Goal: Information Seeking & Learning: Find specific fact

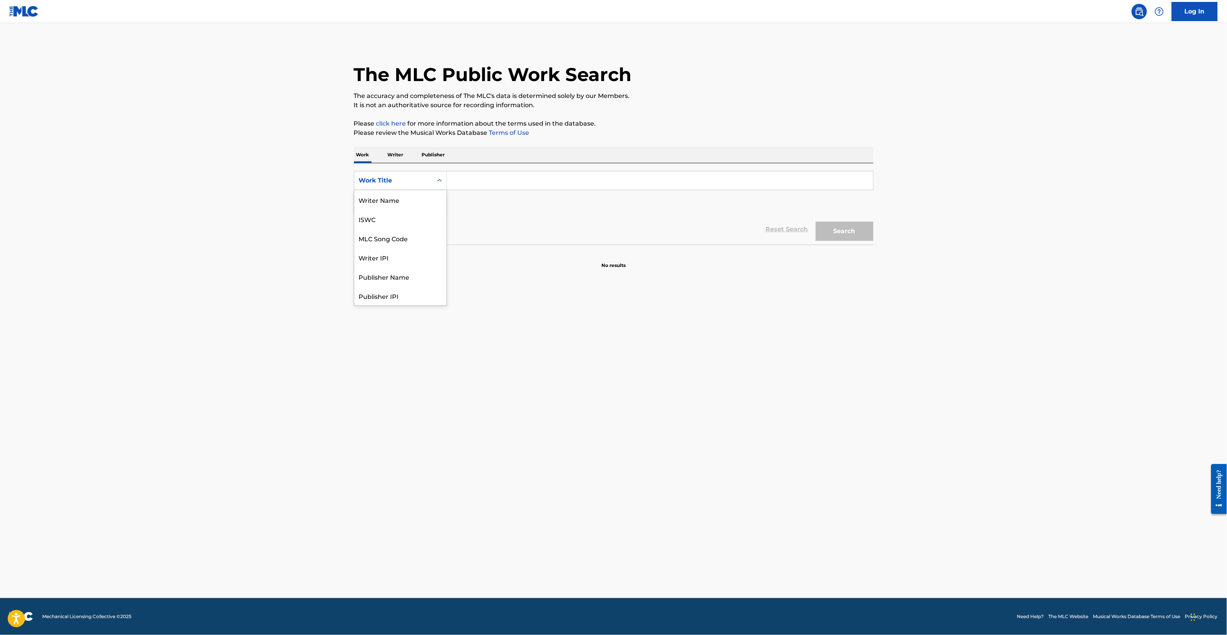
click at [396, 178] on div "Work Title" at bounding box center [393, 180] width 69 height 9
click at [405, 150] on p "Writer" at bounding box center [395, 155] width 20 height 16
click at [431, 156] on p "Publisher" at bounding box center [434, 155] width 28 height 16
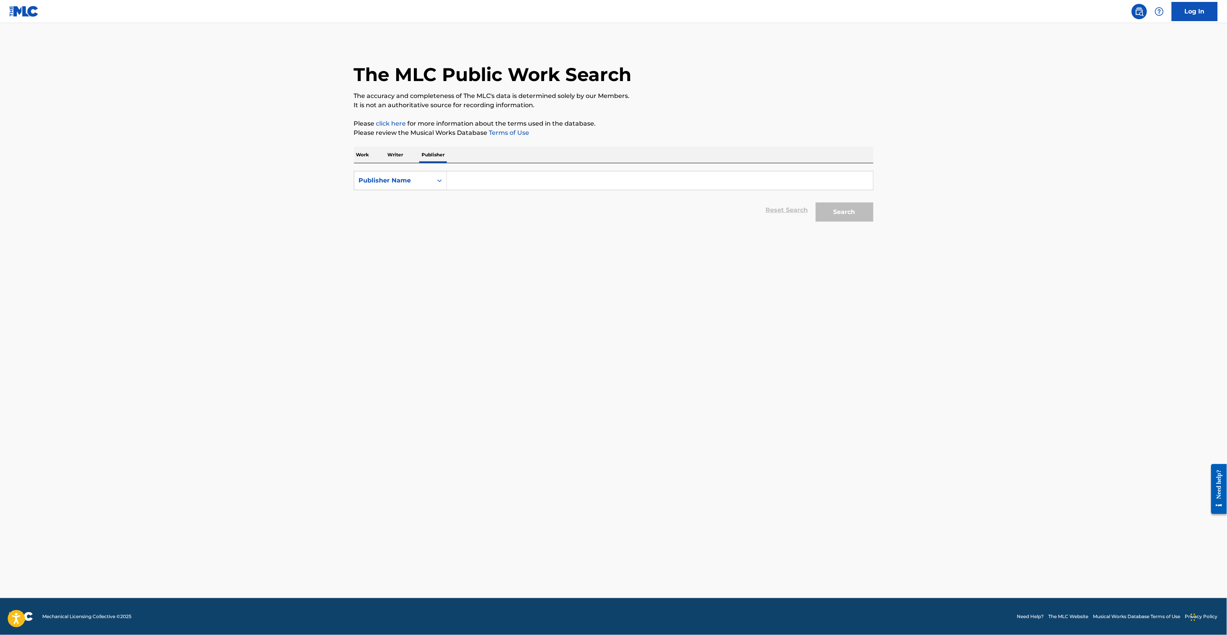
click at [410, 156] on div "Work Writer Publisher" at bounding box center [613, 155] width 519 height 16
click at [396, 158] on p "Writer" at bounding box center [395, 155] width 20 height 16
click at [400, 186] on div "Writer Name" at bounding box center [393, 180] width 78 height 15
click at [400, 184] on div "Writer Name" at bounding box center [393, 180] width 69 height 9
click at [511, 179] on input "Search Form" at bounding box center [660, 180] width 426 height 18
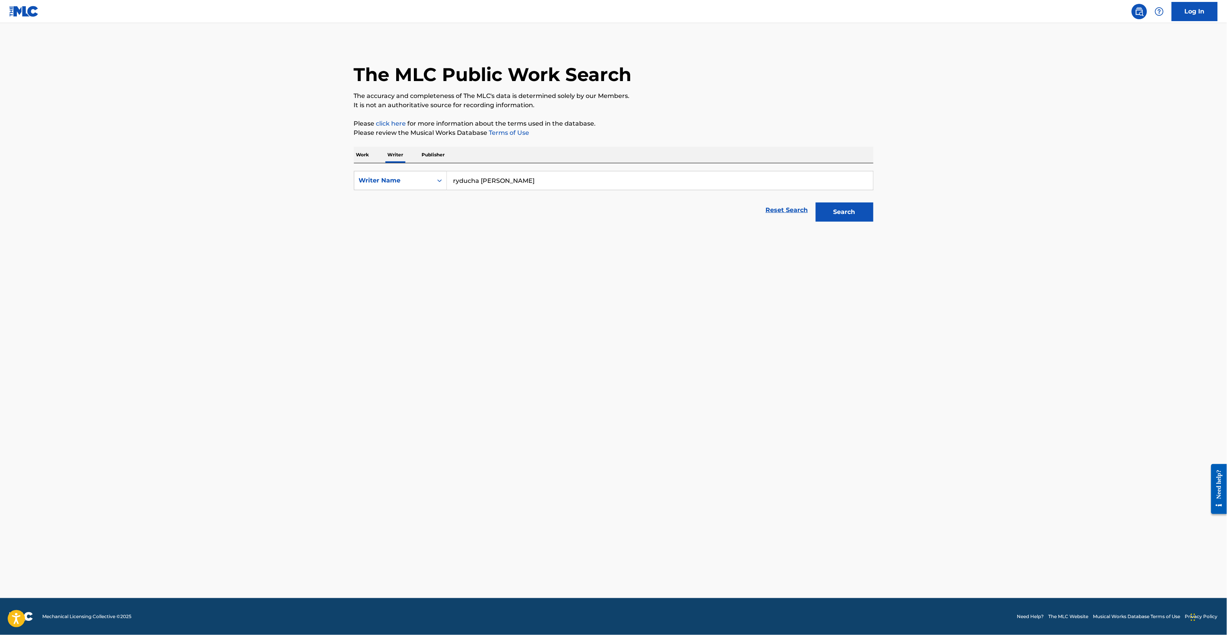
drag, startPoint x: 549, startPoint y: 182, endPoint x: 483, endPoint y: 193, distance: 66.1
click at [483, 193] on form "SearchWithCriteria3926f454-cd28-475f-b6a9-79d9bb25173c Writer Name [PERSON_NAME…" at bounding box center [613, 198] width 519 height 55
type input "ryducha"
click at [177, 252] on main "The MLC Public Work Search The accuracy and completeness of The MLC's data is d…" at bounding box center [613, 310] width 1227 height 575
click at [863, 221] on div "Search" at bounding box center [842, 210] width 61 height 31
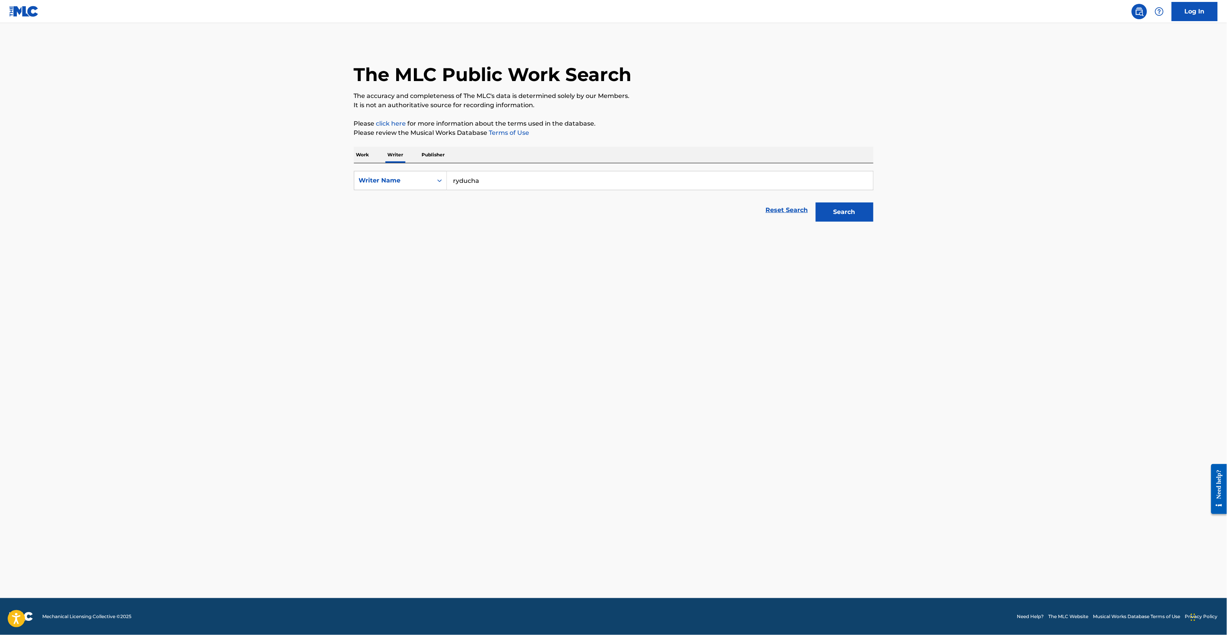
click at [853, 211] on button "Search" at bounding box center [845, 211] width 58 height 19
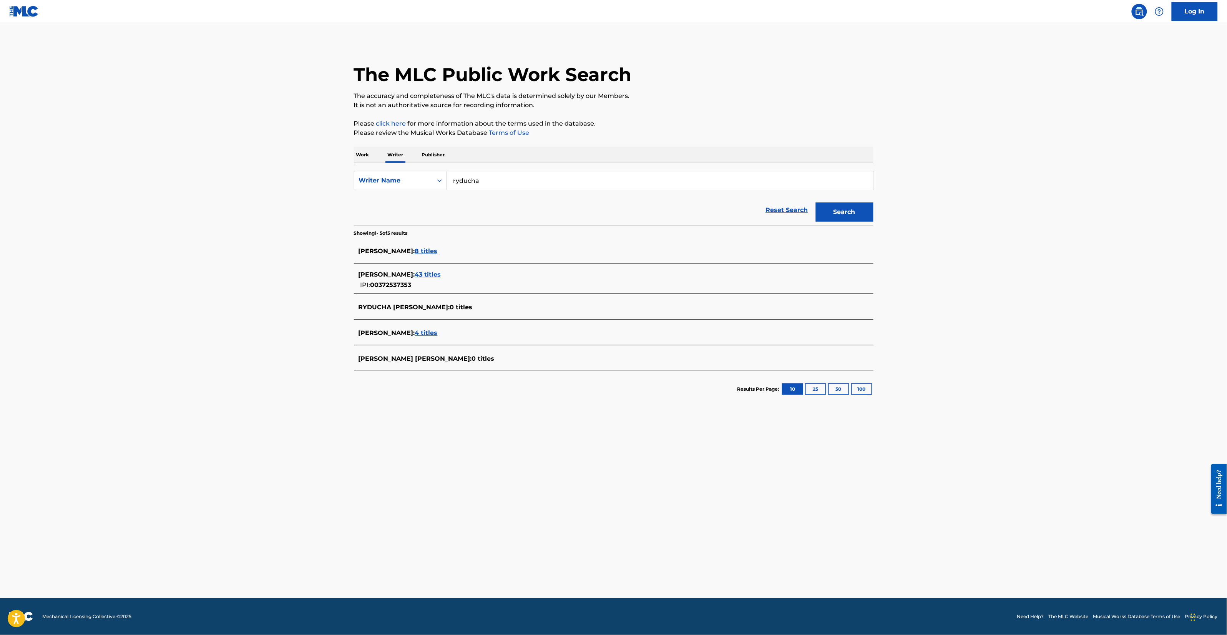
click at [438, 334] on span "4 titles" at bounding box center [426, 332] width 23 height 7
